Goal: Book appointment/travel/reservation

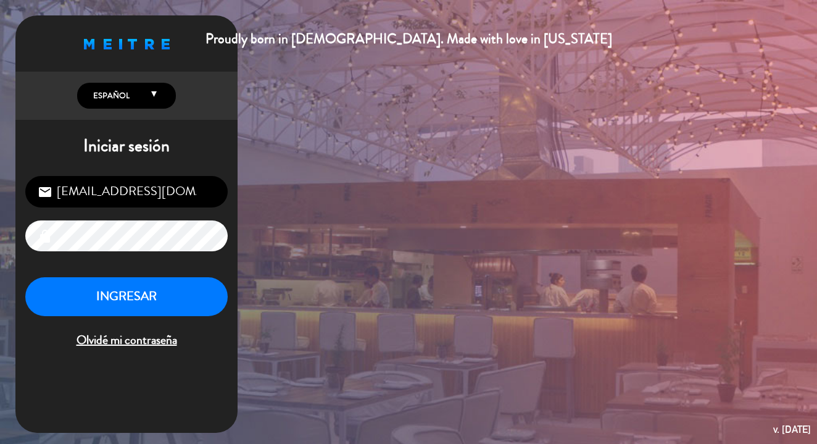
click at [152, 189] on input "[EMAIL_ADDRESS][DOMAIN_NAME]" at bounding box center [126, 191] width 202 height 31
type input "[EMAIL_ADDRESS][DOMAIN_NAME]"
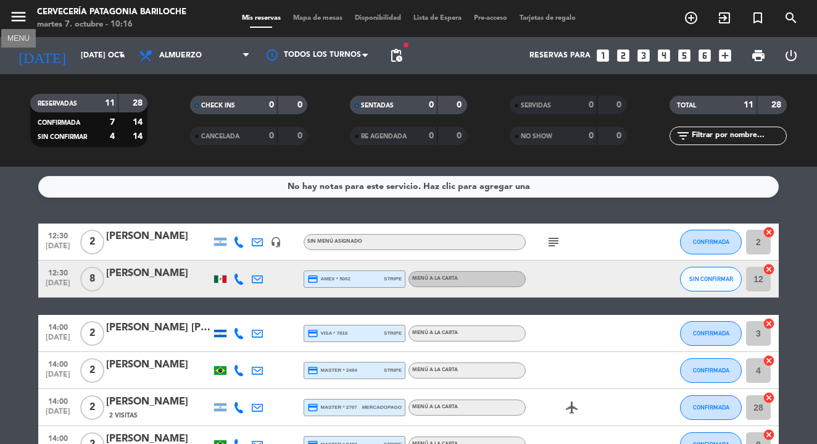
click at [22, 22] on icon "menu" at bounding box center [18, 16] width 19 height 19
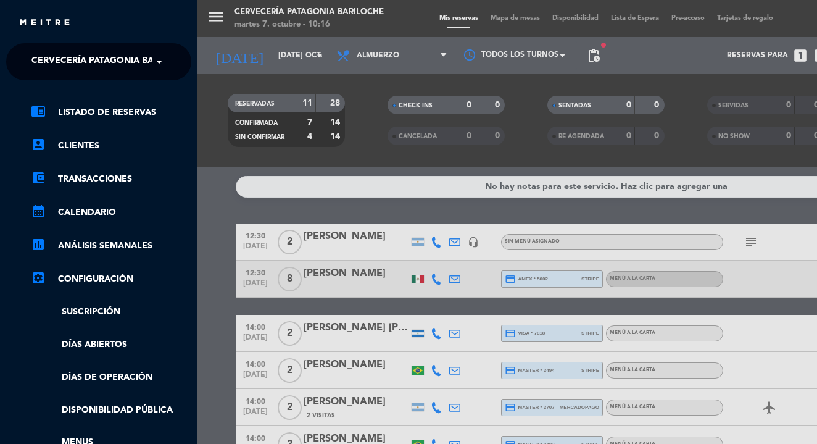
click at [110, 63] on span "Cervecería Patagonia Bariloche" at bounding box center [111, 62] width 161 height 26
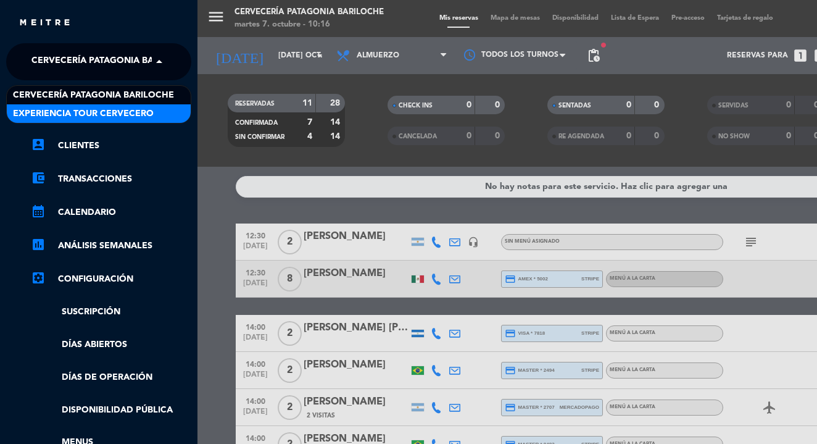
click at [114, 110] on span "Experiencia Tour Cervecero" at bounding box center [83, 114] width 141 height 14
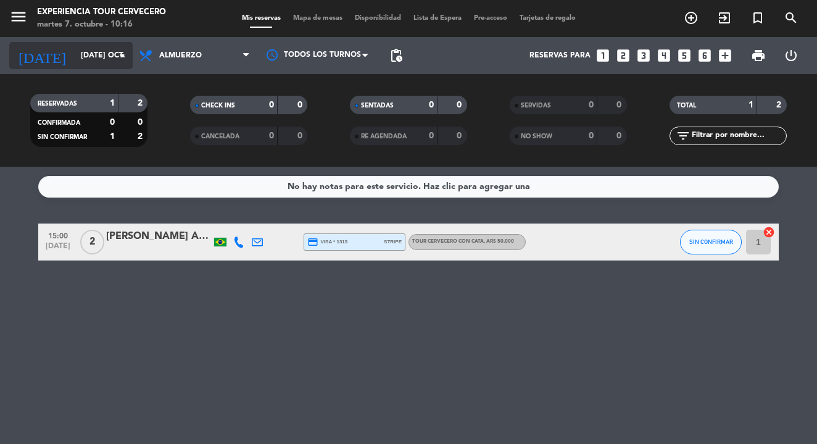
click at [104, 50] on input "[DATE] oct." at bounding box center [127, 55] width 104 height 21
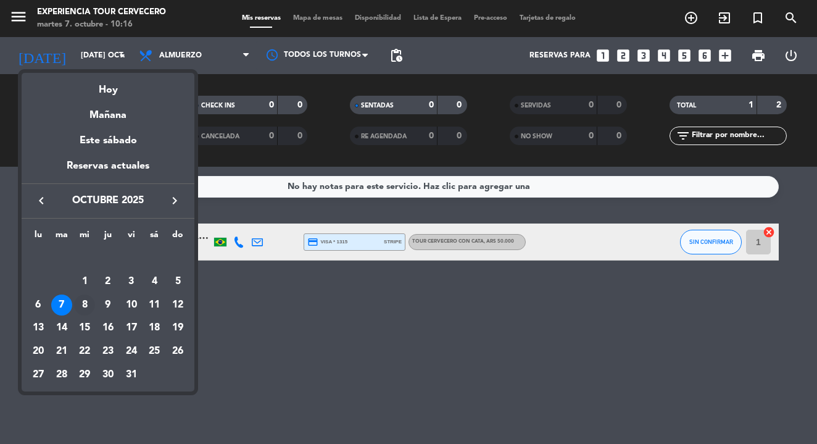
click at [83, 305] on div "8" at bounding box center [84, 304] width 21 height 21
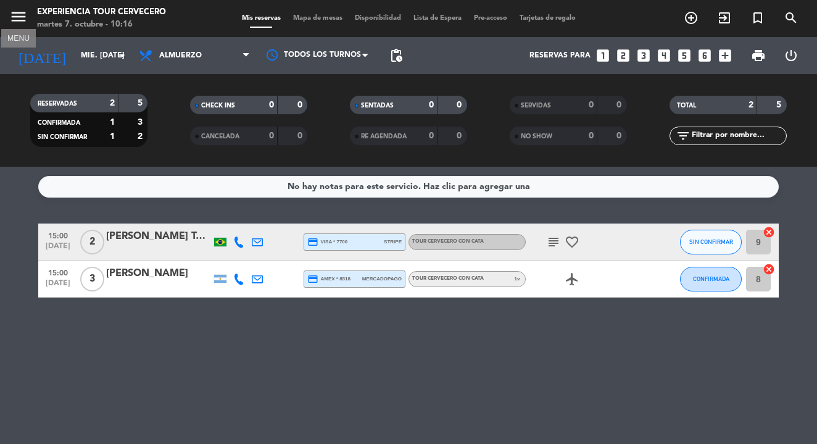
click at [23, 14] on icon "menu" at bounding box center [18, 16] width 19 height 19
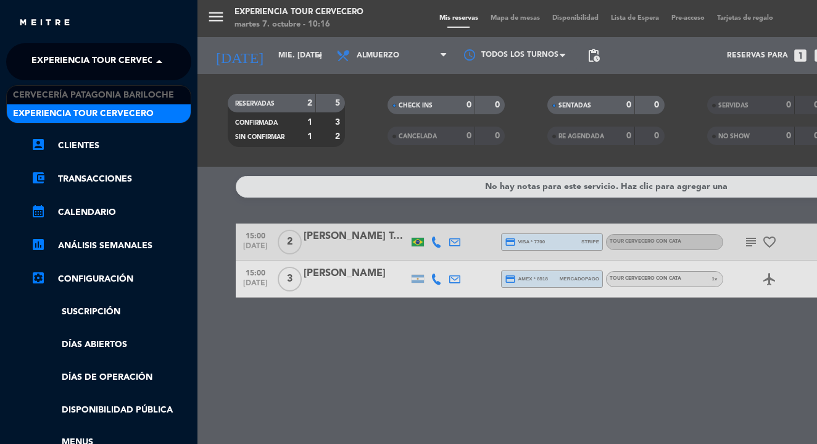
click at [153, 55] on span at bounding box center [162, 62] width 21 height 26
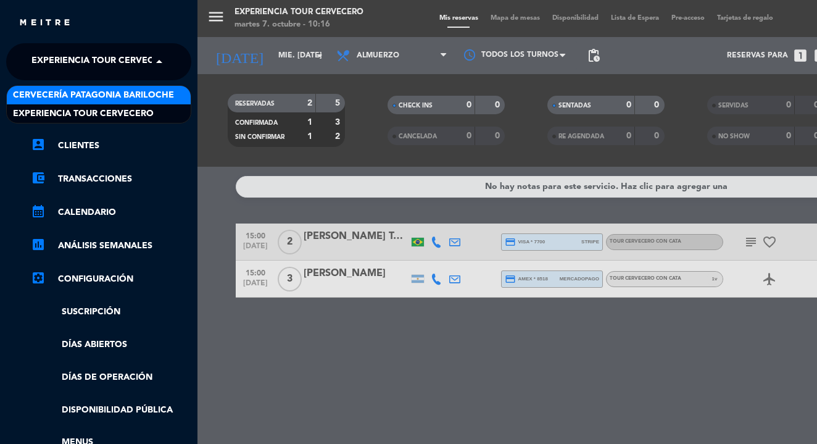
click at [147, 93] on span "Cervecería Patagonia Bariloche" at bounding box center [93, 95] width 161 height 14
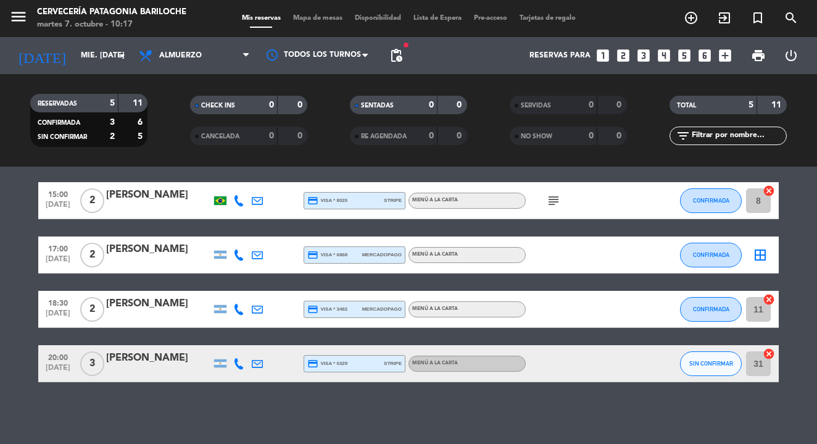
scroll to position [96, 0]
click at [104, 56] on input "mié. [DATE]" at bounding box center [127, 55] width 104 height 21
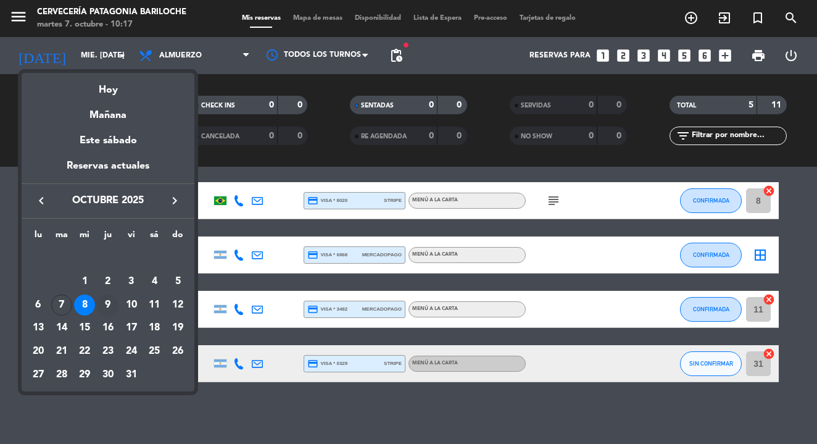
click at [104, 302] on div "9" at bounding box center [107, 304] width 21 height 21
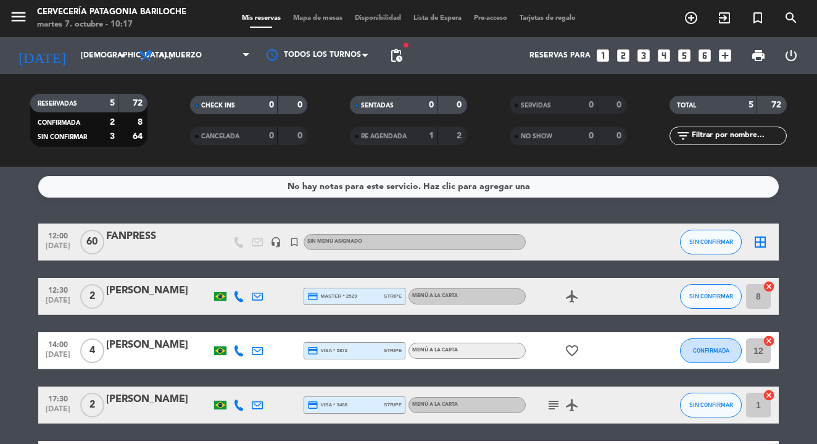
scroll to position [0, 0]
click at [25, 16] on icon "menu" at bounding box center [18, 16] width 19 height 19
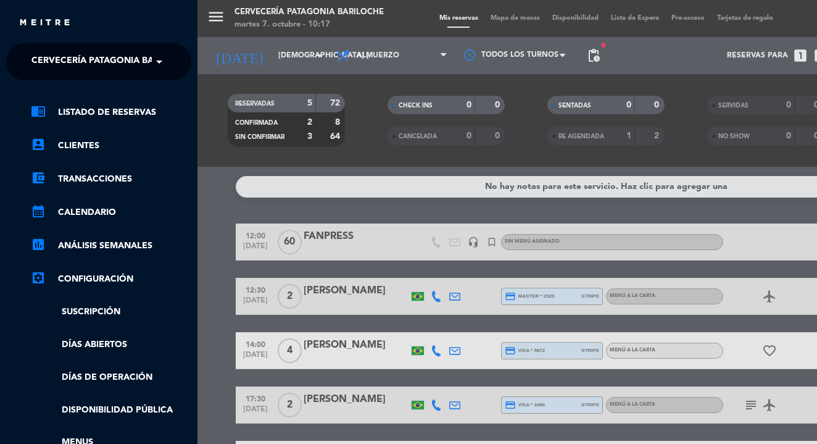
click at [155, 62] on span at bounding box center [162, 62] width 21 height 26
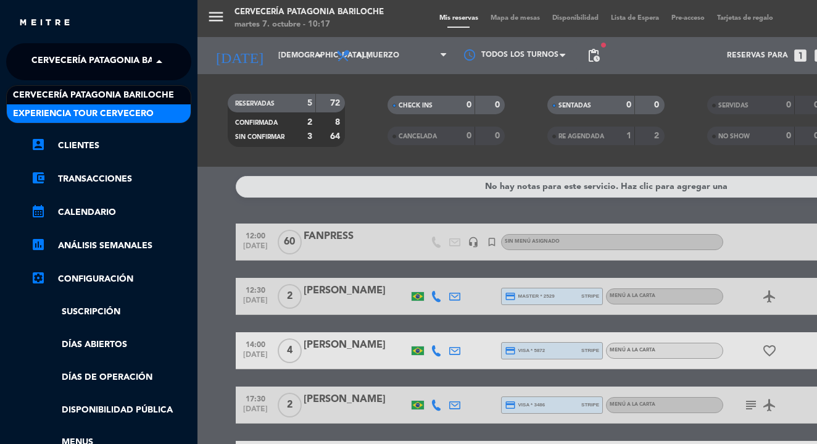
click at [141, 111] on span "Experiencia Tour Cervecero" at bounding box center [83, 114] width 141 height 14
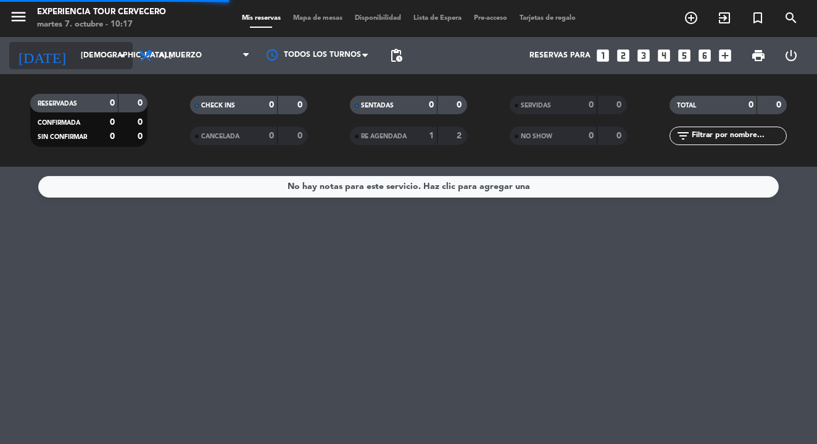
click at [105, 58] on input "[DEMOGRAPHIC_DATA] [DATE]" at bounding box center [127, 55] width 104 height 21
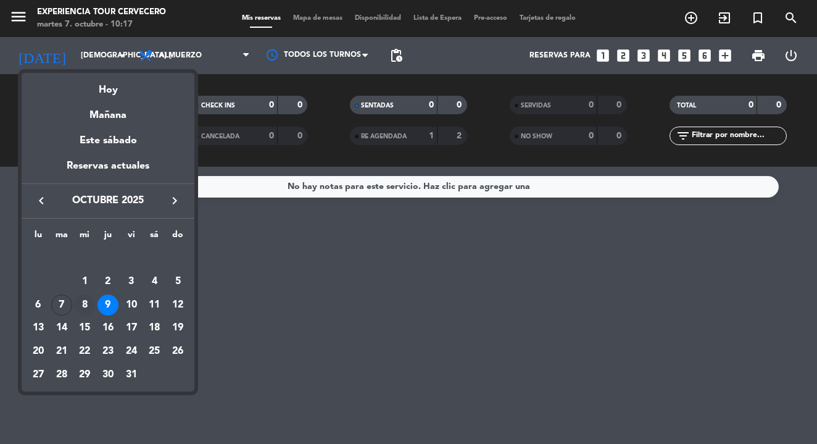
click at [85, 300] on div "8" at bounding box center [84, 304] width 21 height 21
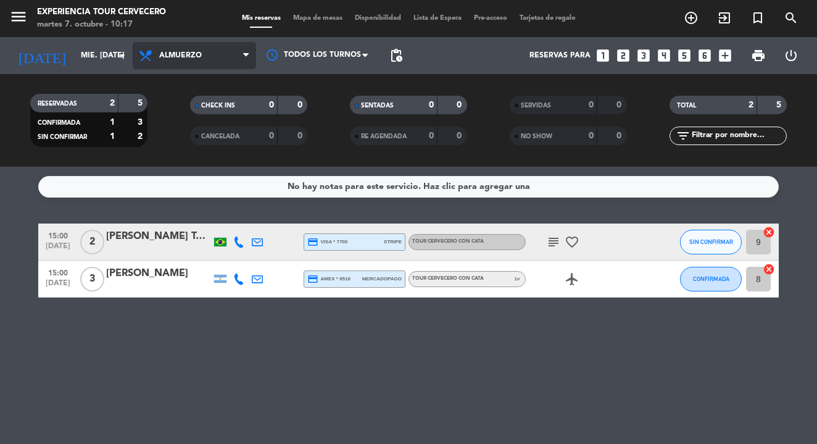
click at [252, 50] on span at bounding box center [249, 56] width 12 height 12
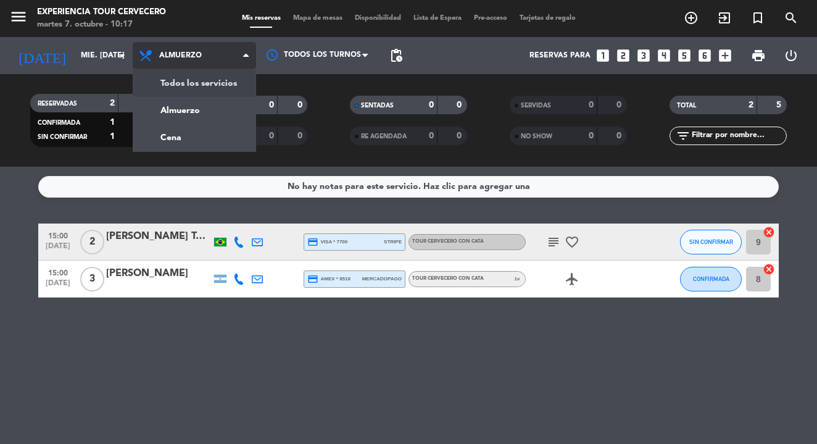
click at [231, 88] on div "menu Experiencia Tour Cervecero martes 7. octubre - 10:17 Mis reservas Mapa de …" at bounding box center [408, 83] width 817 height 167
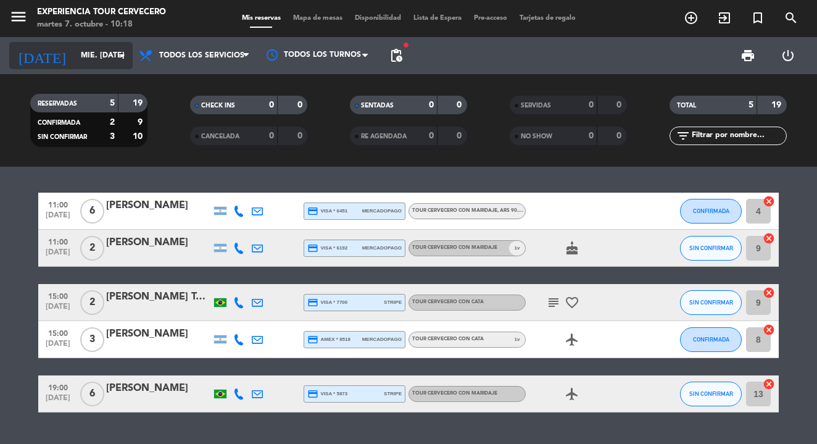
click at [87, 57] on input "mié. [DATE]" at bounding box center [127, 55] width 104 height 21
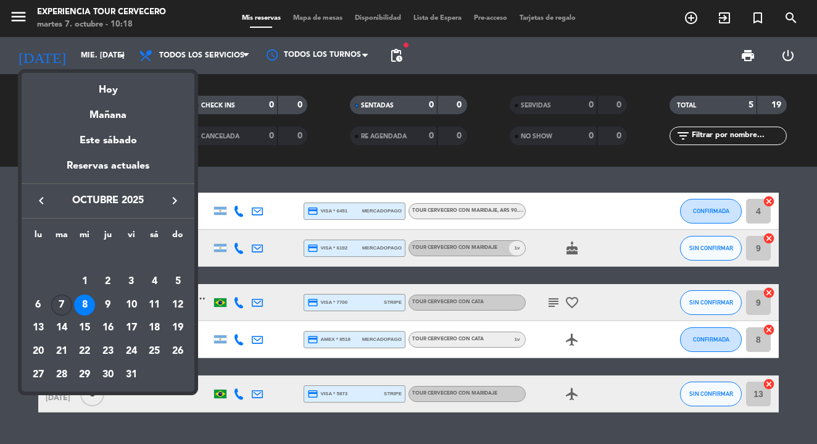
click at [62, 306] on div "7" at bounding box center [61, 304] width 21 height 21
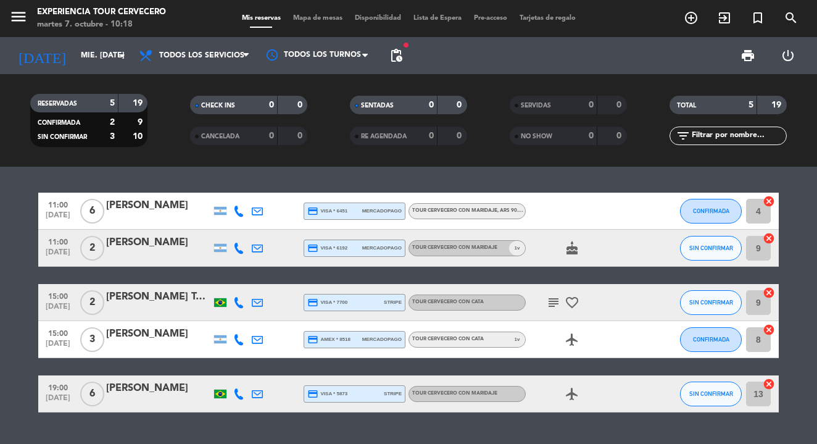
type input "[DATE] oct."
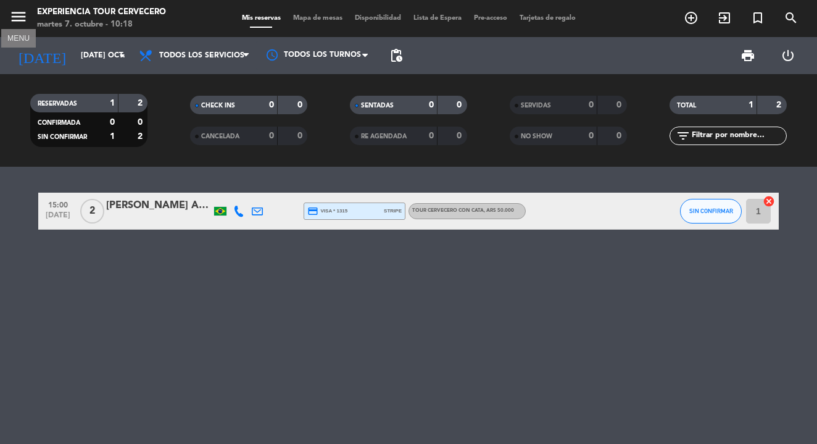
click at [16, 15] on icon "menu" at bounding box center [18, 16] width 19 height 19
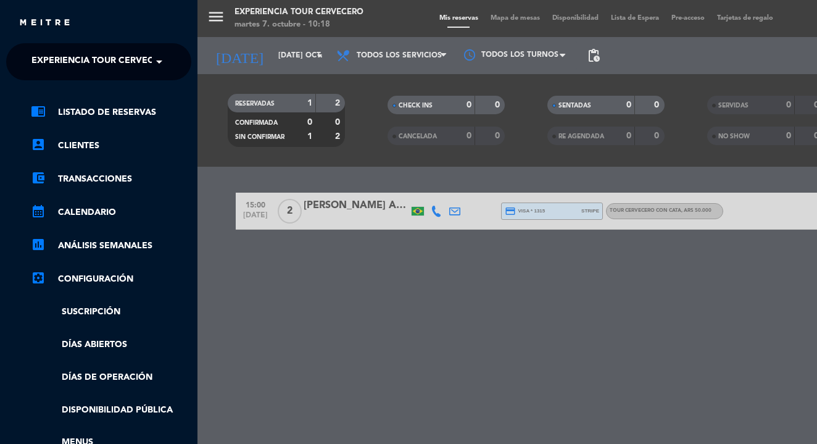
click at [131, 51] on span "Experiencia Tour Cervecero" at bounding box center [101, 62] width 141 height 26
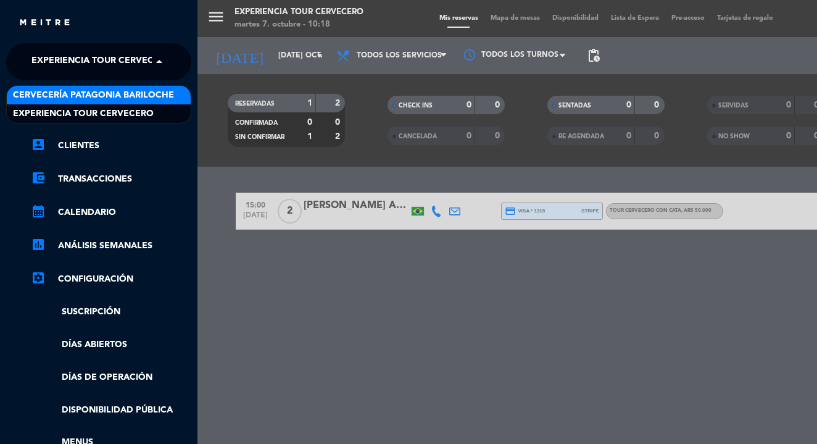
click at [123, 93] on span "Cervecería Patagonia Bariloche" at bounding box center [93, 95] width 161 height 14
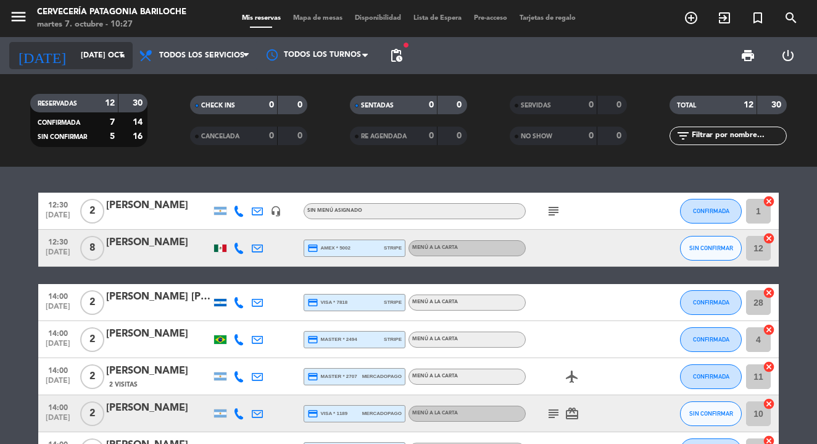
click at [75, 51] on input "[DATE] oct." at bounding box center [127, 55] width 104 height 21
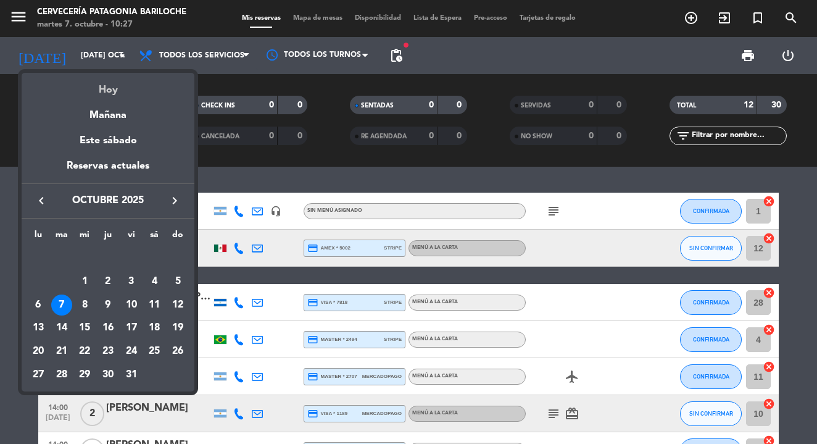
click at [83, 89] on div "Hoy" at bounding box center [108, 85] width 173 height 25
